Goal: Task Accomplishment & Management: Use online tool/utility

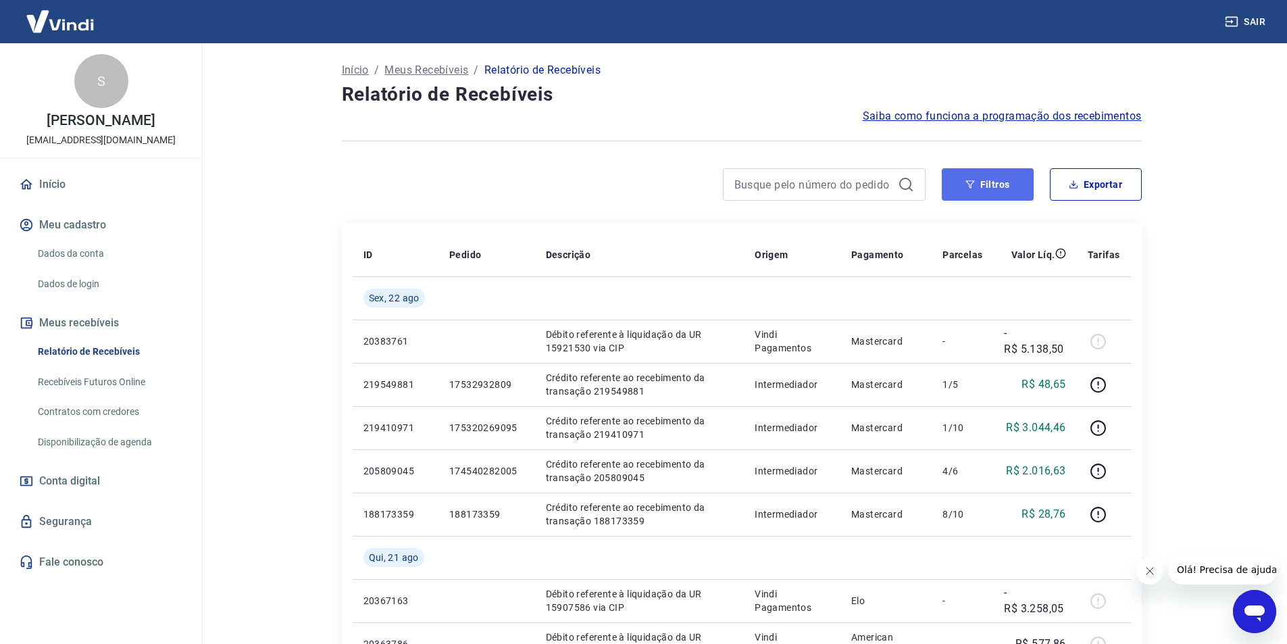
click at [989, 185] on button "Filtros" at bounding box center [988, 184] width 92 height 32
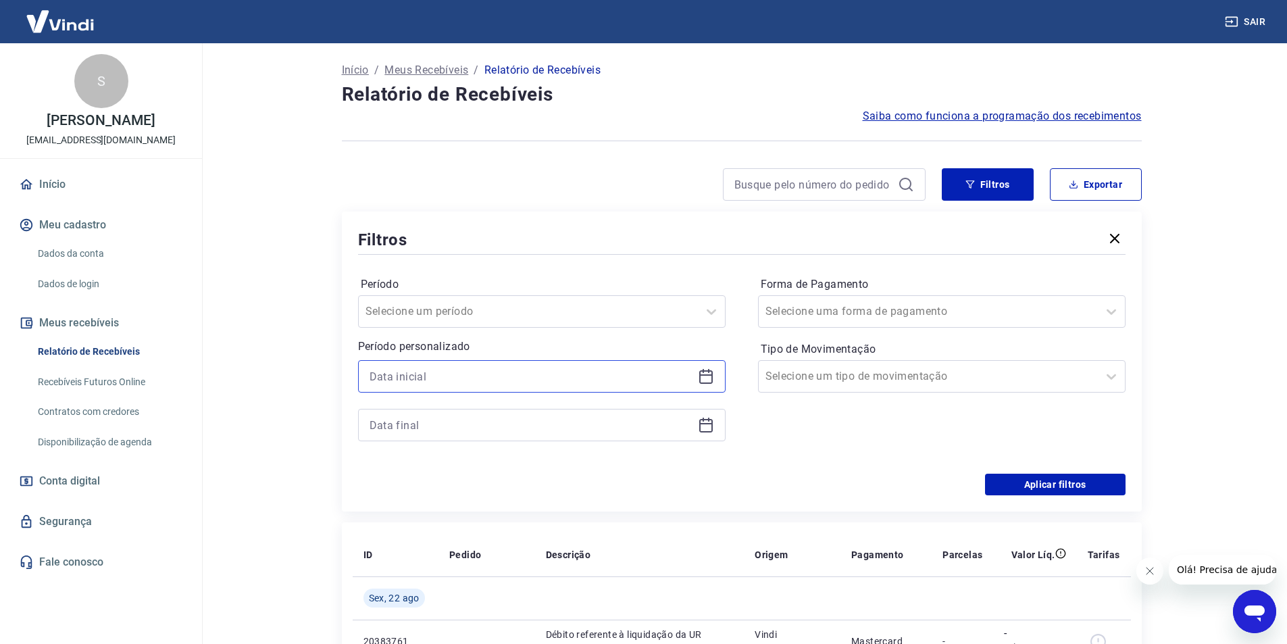
click at [413, 376] on input at bounding box center [531, 376] width 323 height 20
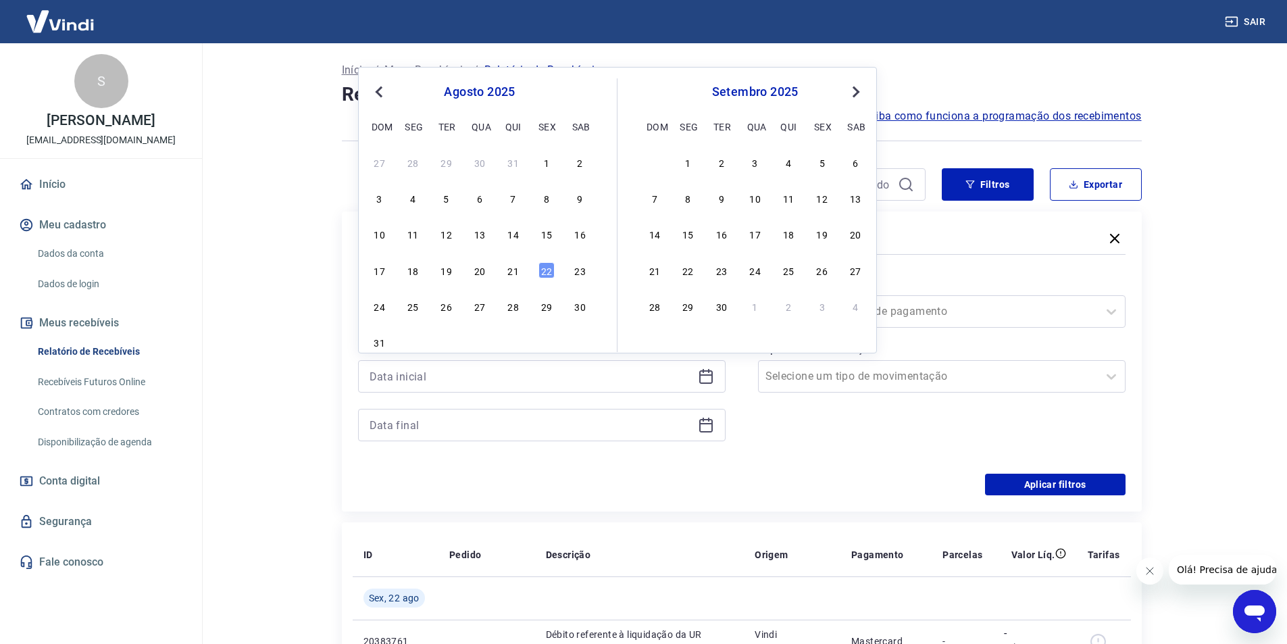
click at [481, 272] on div "20" at bounding box center [480, 270] width 16 height 16
type input "[DATE]"
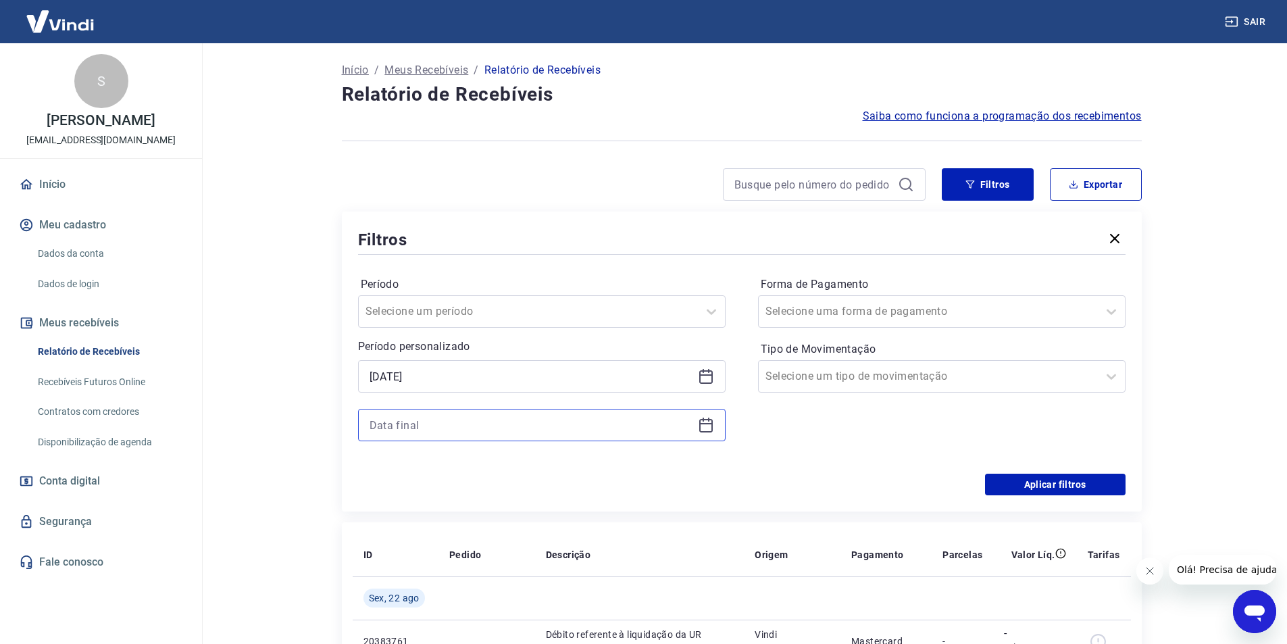
click at [426, 418] on input at bounding box center [531, 425] width 323 height 20
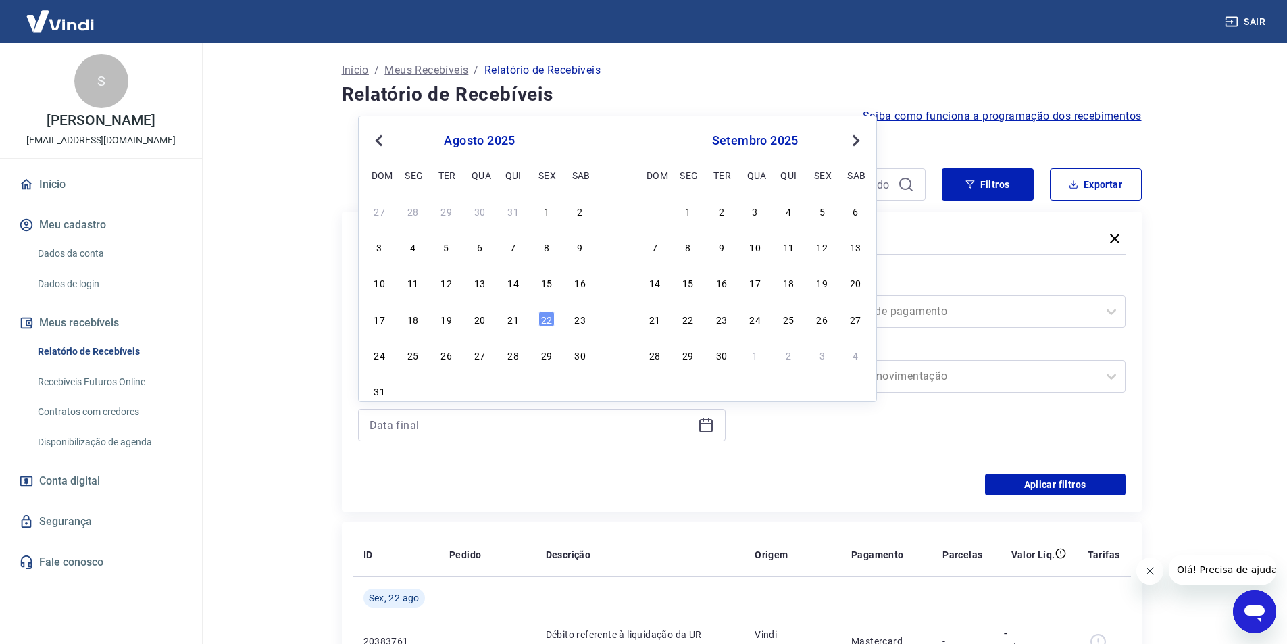
click at [476, 316] on div "20" at bounding box center [480, 319] width 16 height 16
type input "[DATE]"
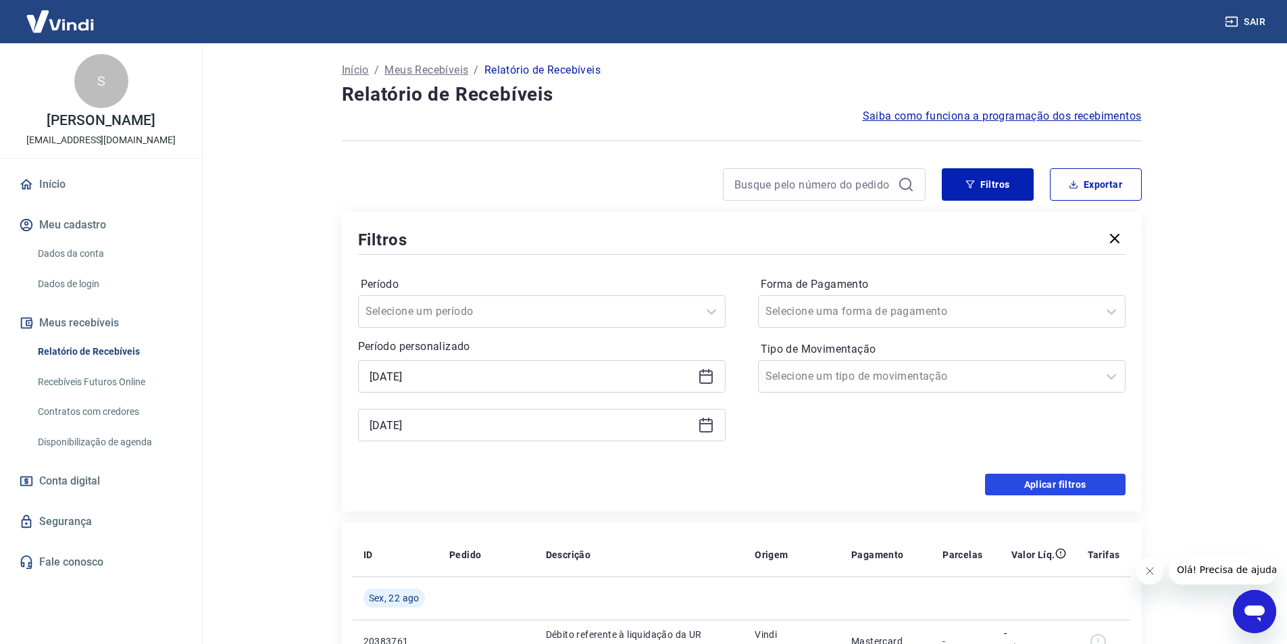
drag, startPoint x: 1068, startPoint y: 476, endPoint x: 1030, endPoint y: 372, distance: 111.4
click at [1067, 476] on button "Aplicar filtros" at bounding box center [1055, 485] width 141 height 22
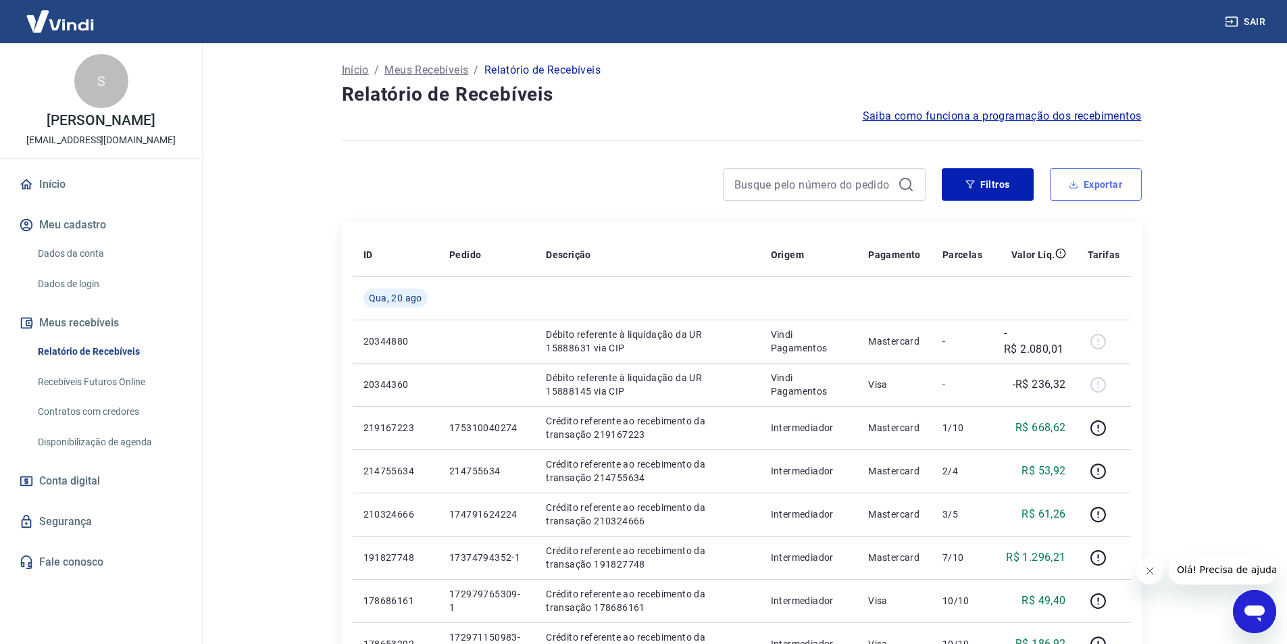
click at [1095, 178] on button "Exportar" at bounding box center [1096, 184] width 92 height 32
type input "[DATE]"
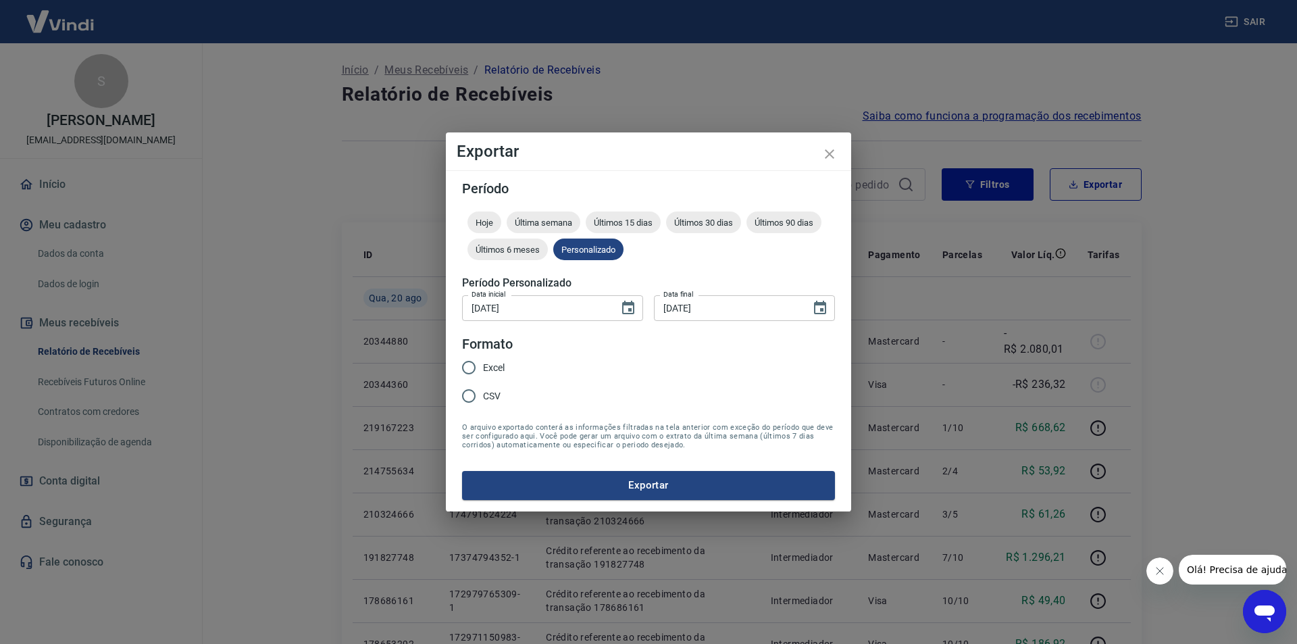
click at [493, 364] on span "Excel" at bounding box center [494, 368] width 22 height 14
click at [483, 364] on input "Excel" at bounding box center [469, 367] width 28 height 28
radio input "true"
click at [593, 483] on button "Exportar" at bounding box center [648, 485] width 373 height 28
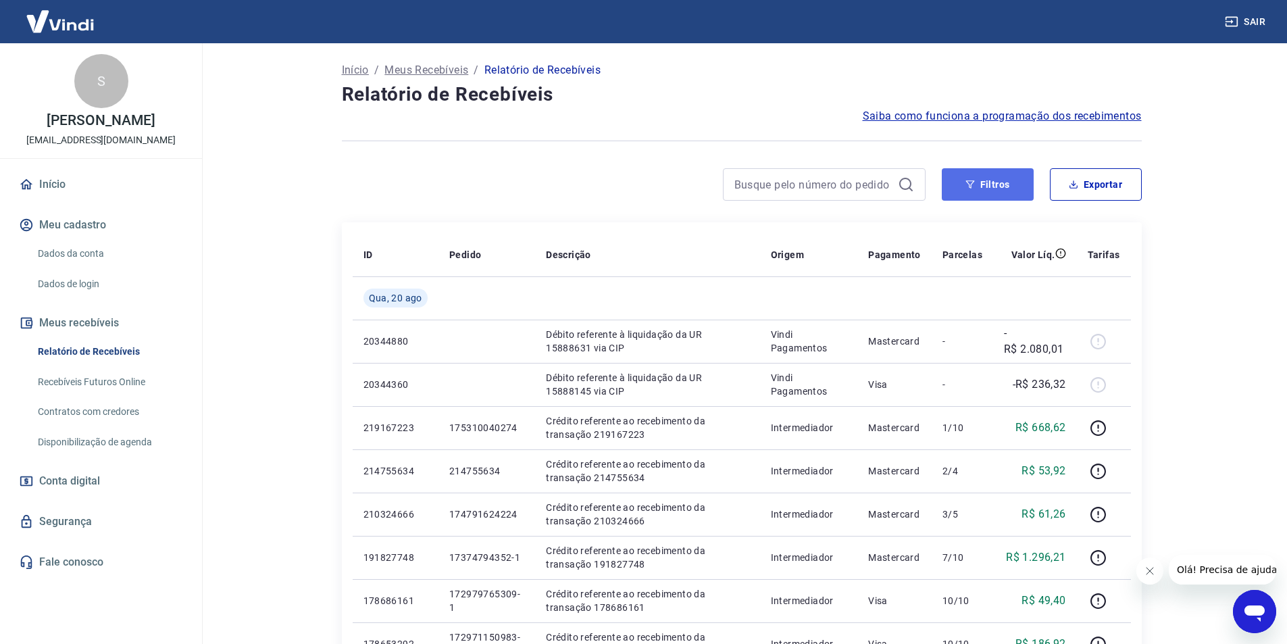
click at [1005, 179] on button "Filtros" at bounding box center [988, 184] width 92 height 32
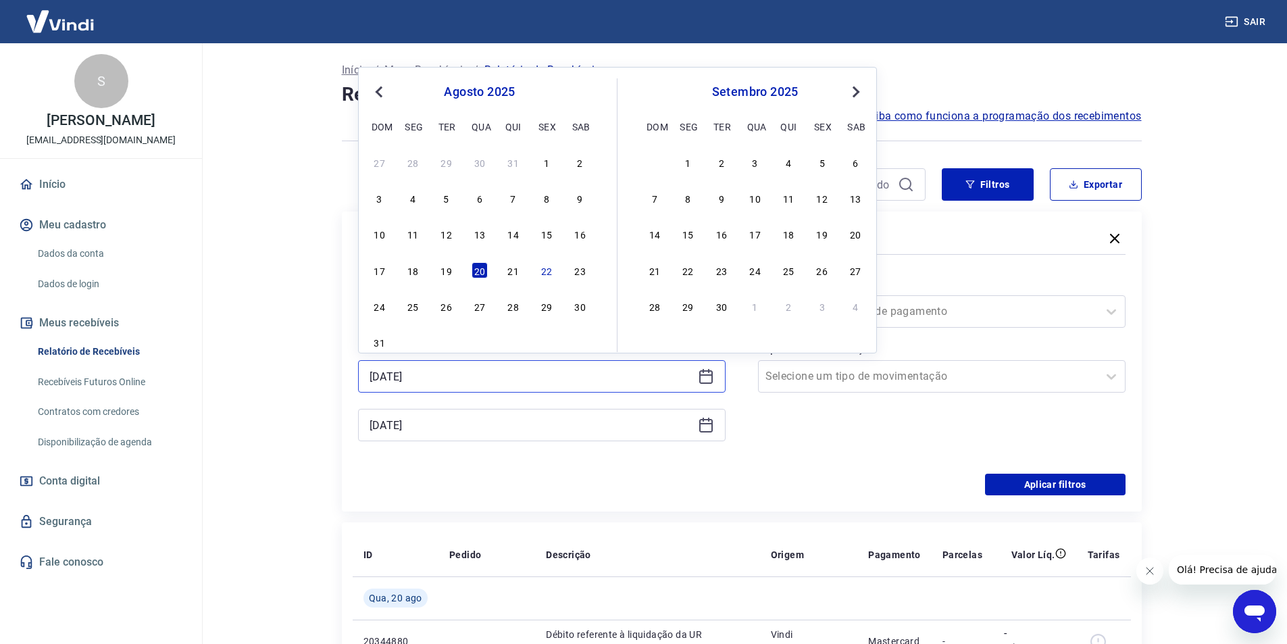
click at [485, 385] on input "[DATE]" at bounding box center [531, 376] width 323 height 20
click at [510, 266] on div "21" at bounding box center [513, 270] width 16 height 16
type input "21/08/2025"
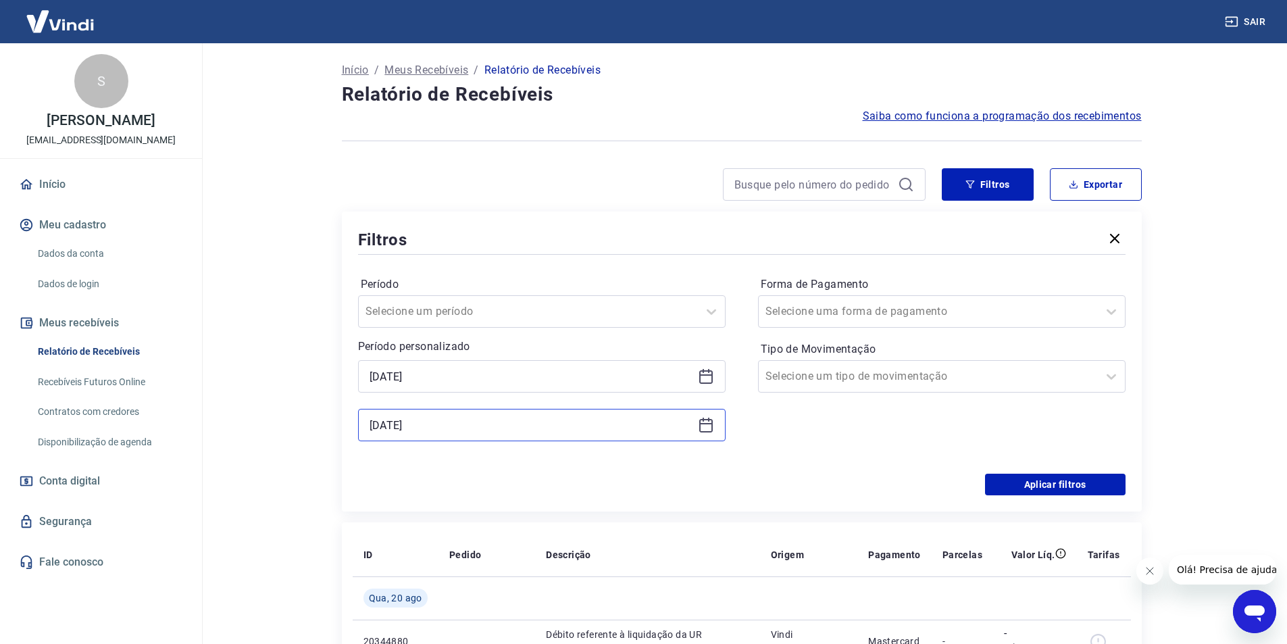
click at [438, 421] on input "[DATE]" at bounding box center [531, 425] width 323 height 20
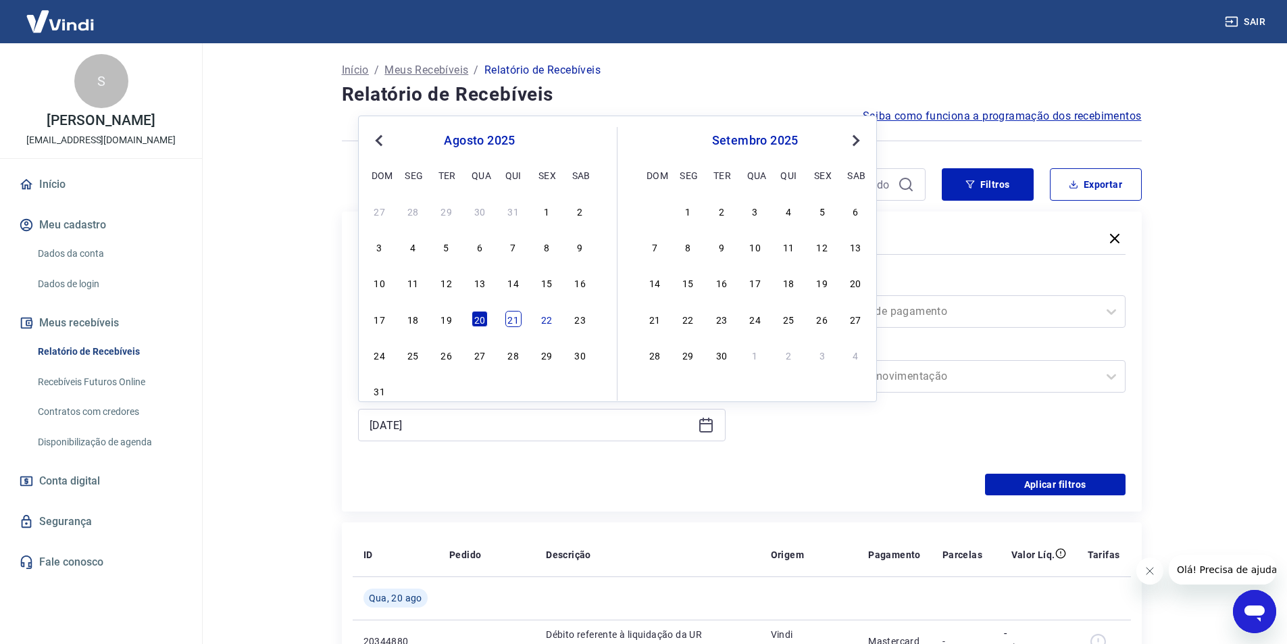
click at [513, 320] on div "21" at bounding box center [513, 319] width 16 height 16
type input "21/08/2025"
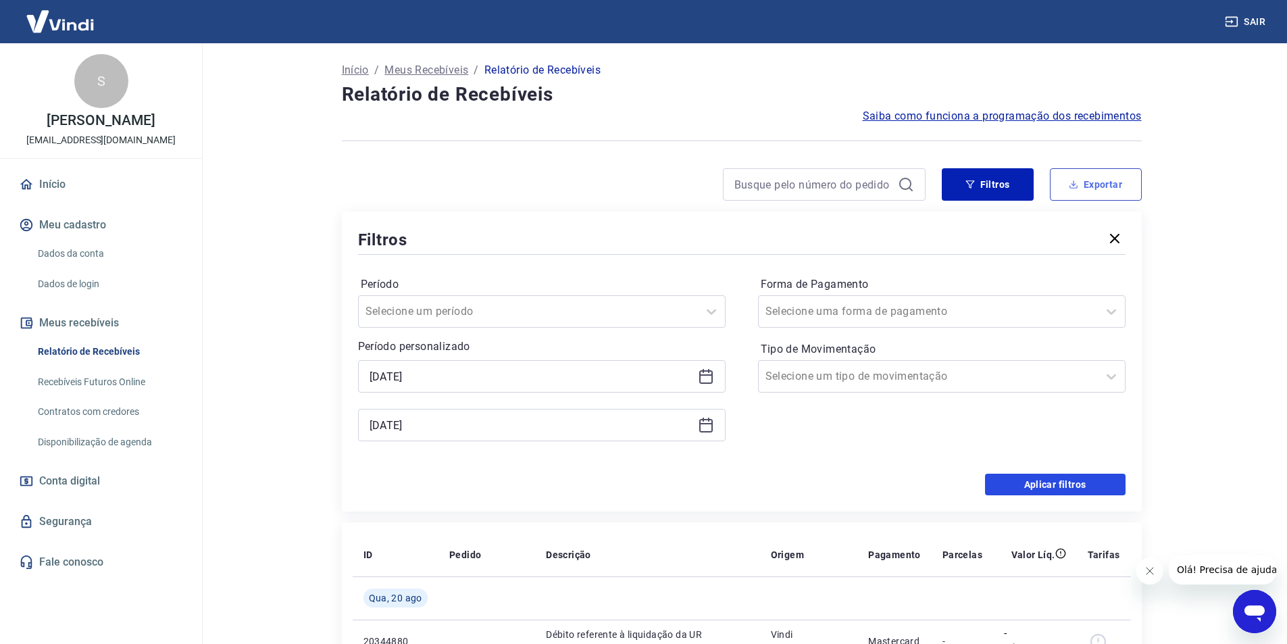
click at [1047, 485] on button "Aplicar filtros" at bounding box center [1055, 485] width 141 height 22
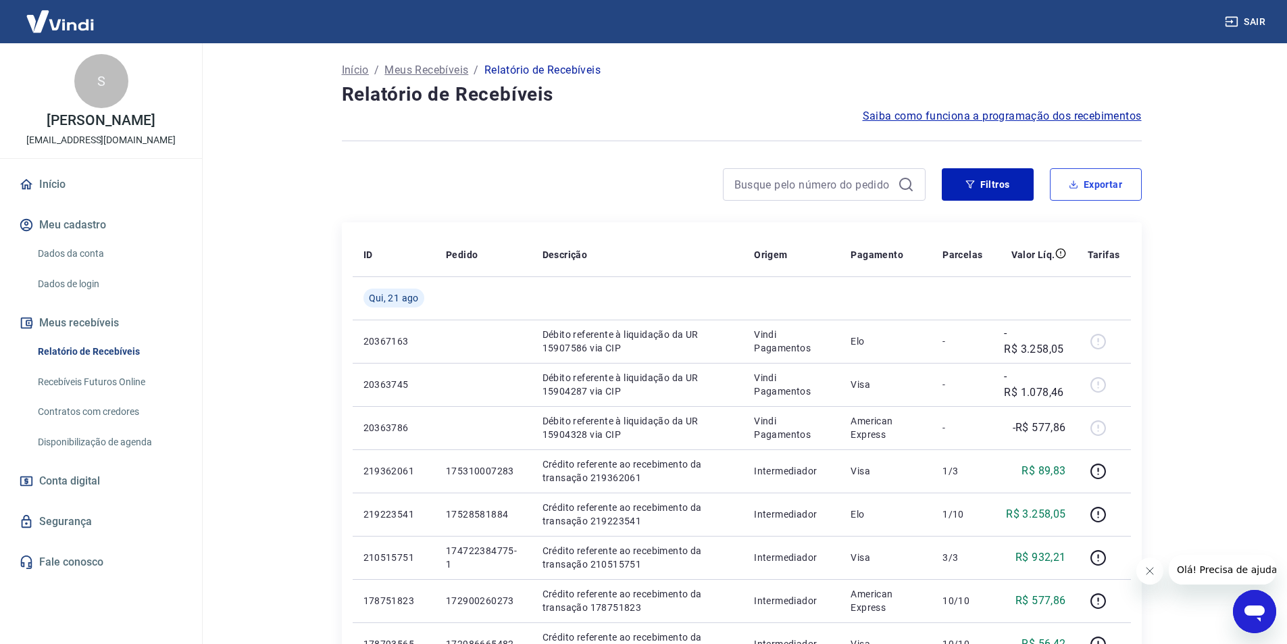
click at [1094, 182] on button "Exportar" at bounding box center [1096, 184] width 92 height 32
type input "21/08/2025"
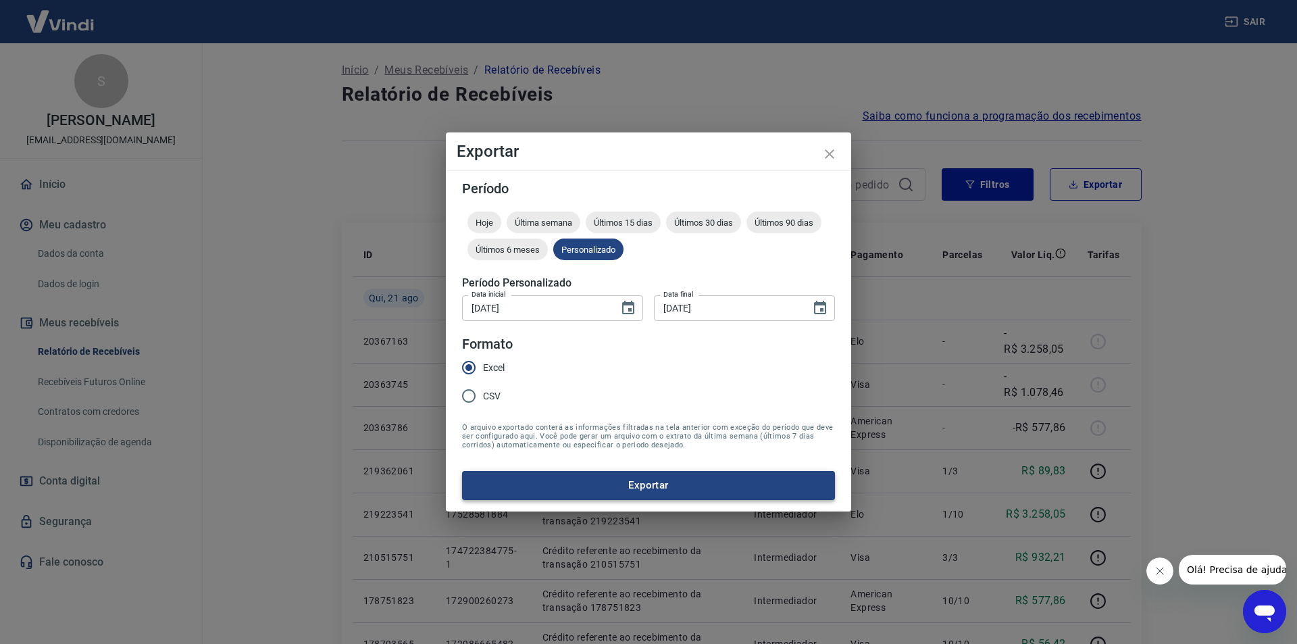
click at [570, 482] on button "Exportar" at bounding box center [648, 485] width 373 height 28
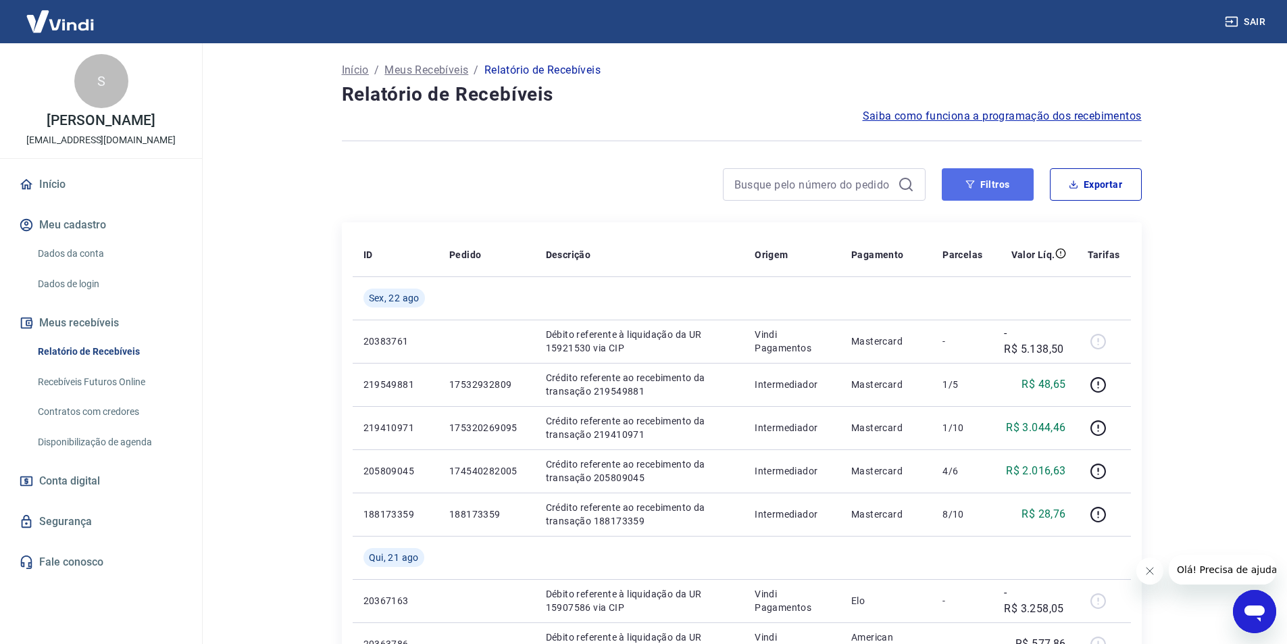
click at [1013, 179] on button "Filtros" at bounding box center [988, 184] width 92 height 32
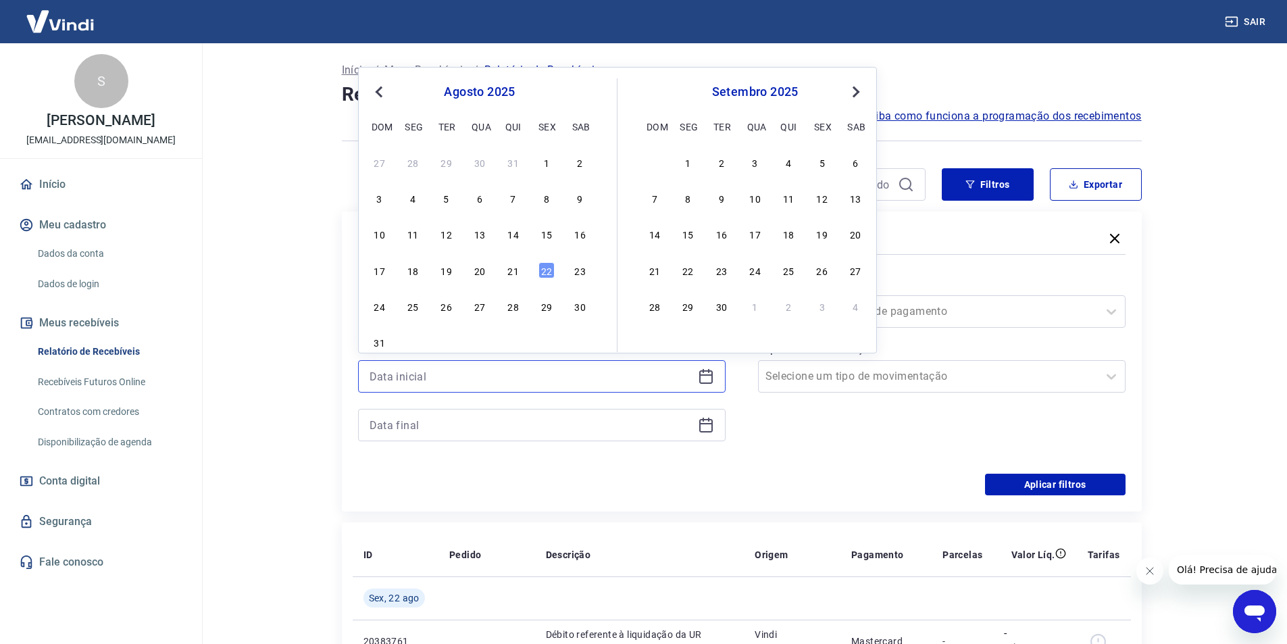
click at [605, 382] on input at bounding box center [531, 376] width 323 height 20
click at [472, 277] on div "20" at bounding box center [480, 270] width 16 height 16
type input "[DATE]"
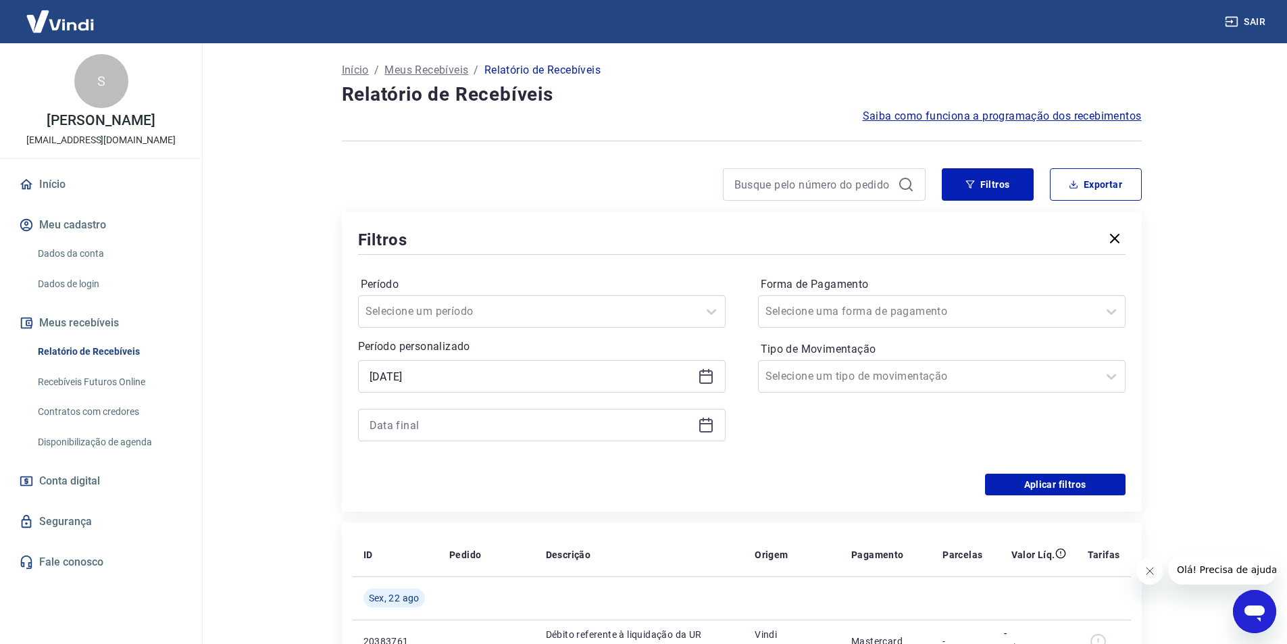
click at [476, 273] on div "Período Selecione um período Período personalizado Selected date: [DATE] [DATE]…" at bounding box center [742, 365] width 768 height 216
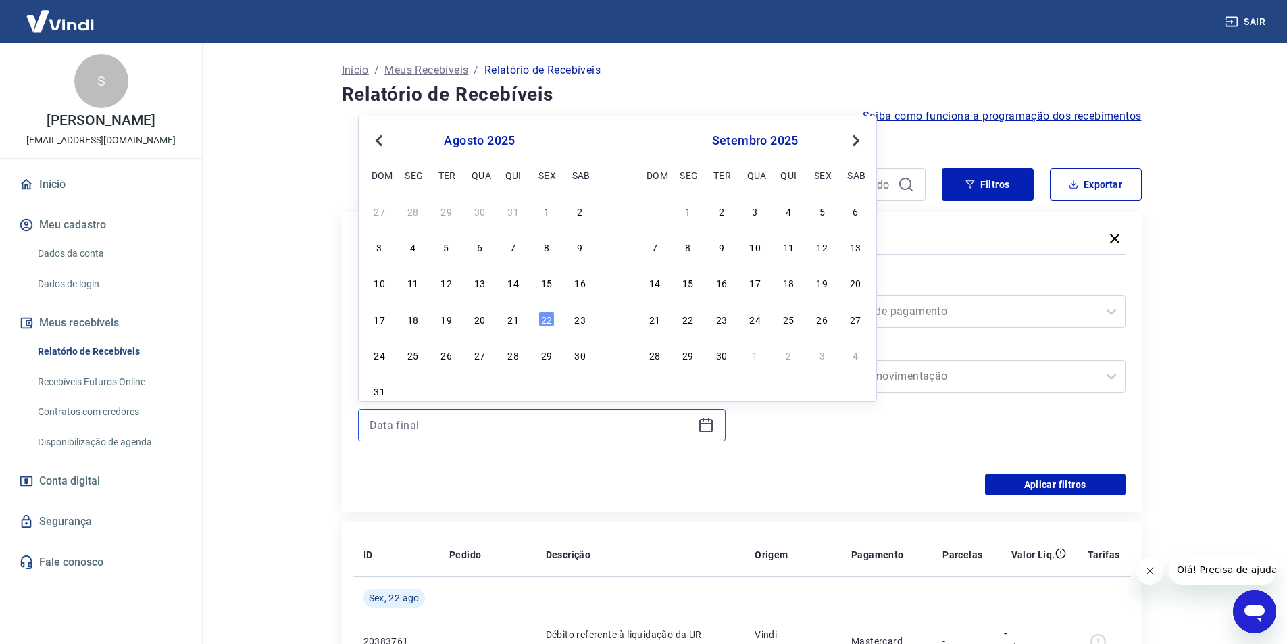
click at [435, 423] on input at bounding box center [531, 425] width 323 height 20
click at [487, 318] on div "20" at bounding box center [480, 319] width 16 height 16
type input "[DATE]"
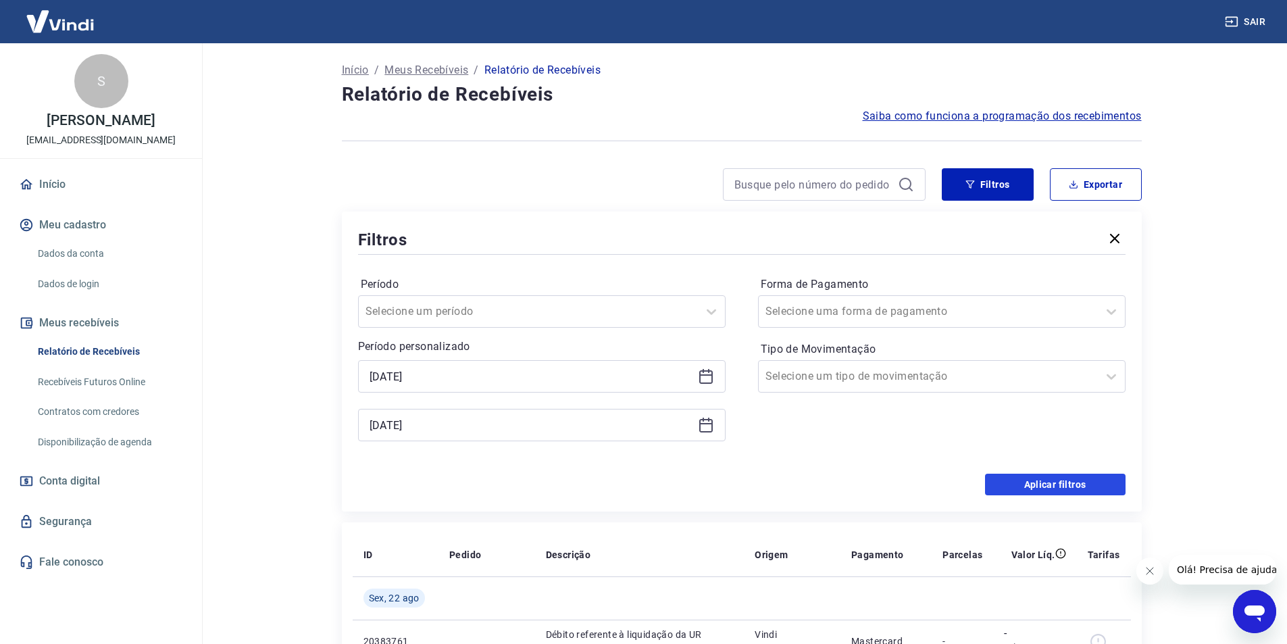
drag, startPoint x: 995, startPoint y: 491, endPoint x: 964, endPoint y: 492, distance: 31.8
click at [995, 485] on button "Aplicar filtros" at bounding box center [1055, 485] width 141 height 22
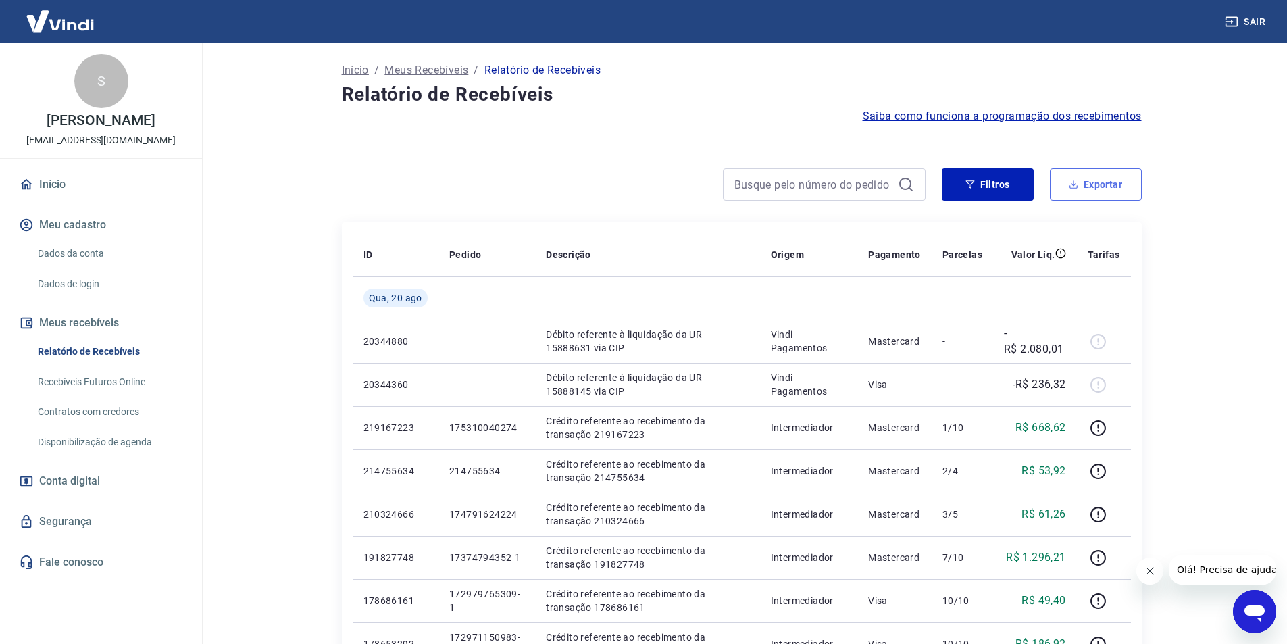
click at [1103, 191] on button "Exportar" at bounding box center [1096, 184] width 92 height 32
type input "[DATE]"
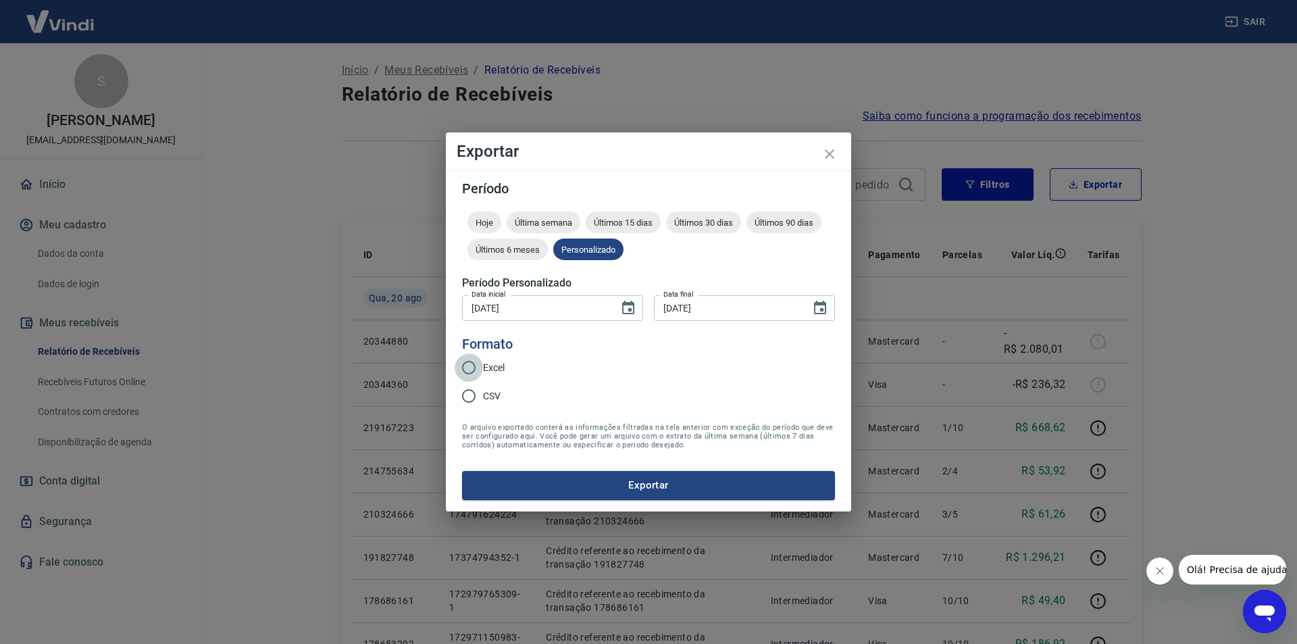
click at [477, 364] on input "Excel" at bounding box center [469, 367] width 28 height 28
radio input "true"
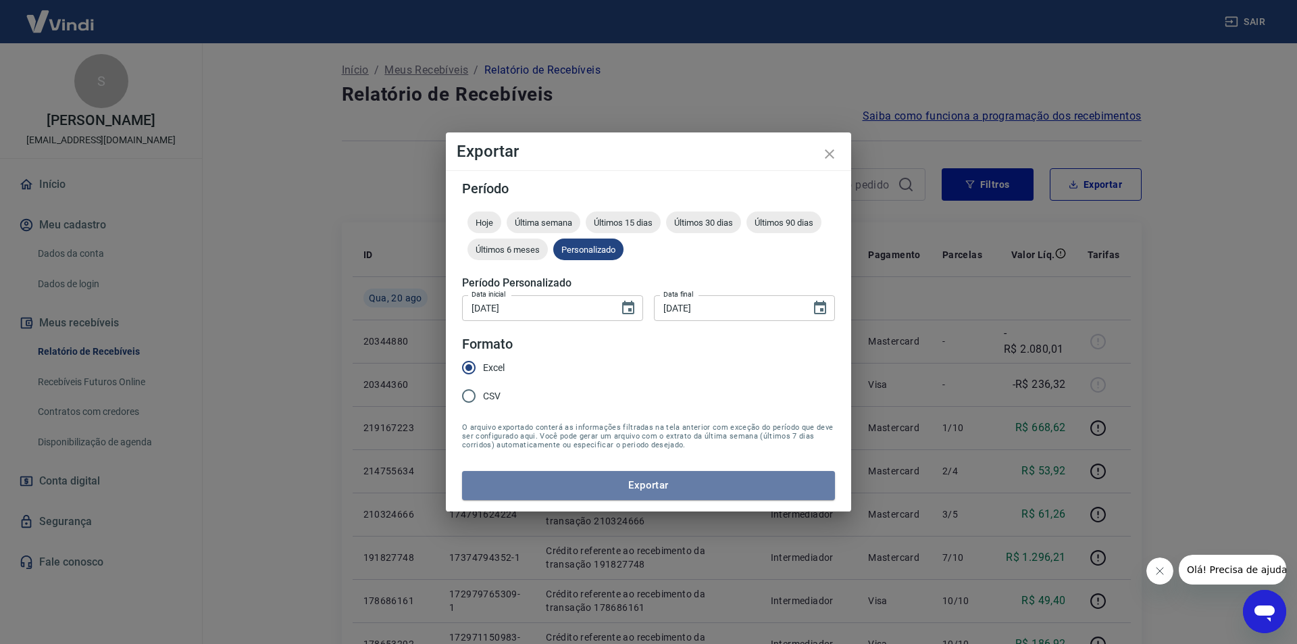
click at [555, 483] on button "Exportar" at bounding box center [648, 485] width 373 height 28
